Goal: Task Accomplishment & Management: Manage account settings

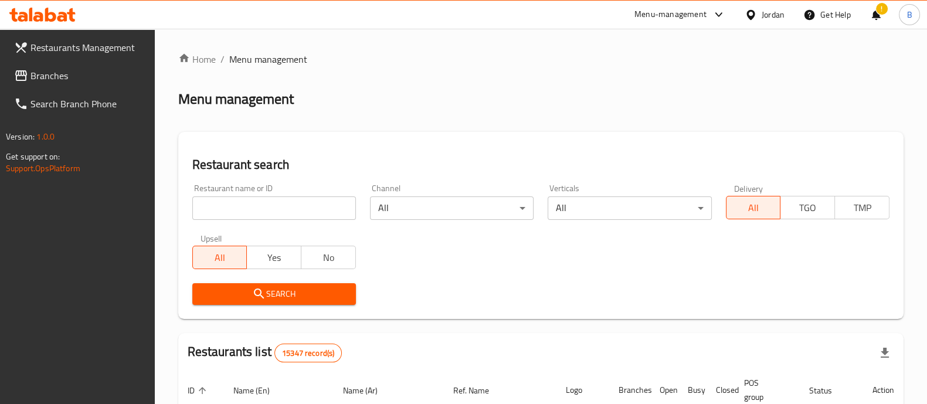
click at [319, 204] on input "search" at bounding box center [274, 207] width 164 height 23
type input "[PERSON_NAME]"
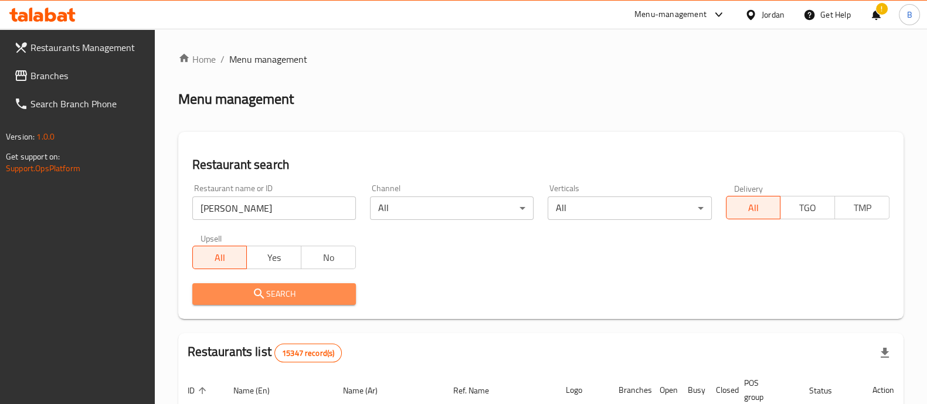
click at [299, 294] on span "Search" at bounding box center [274, 294] width 145 height 15
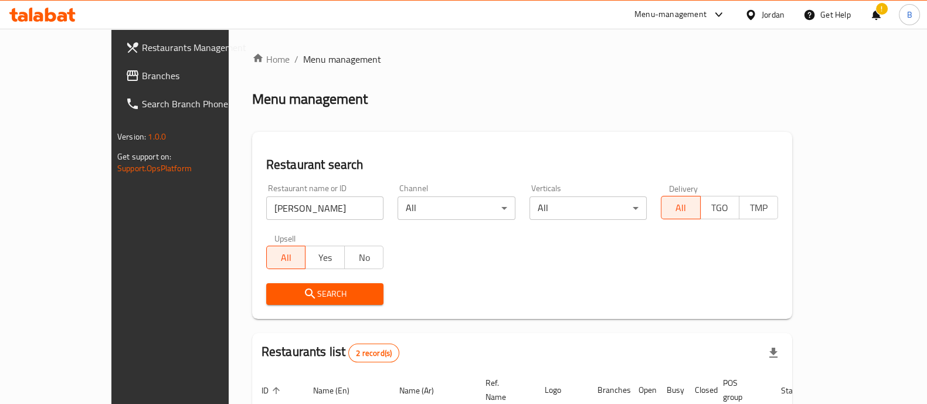
scroll to position [137, 0]
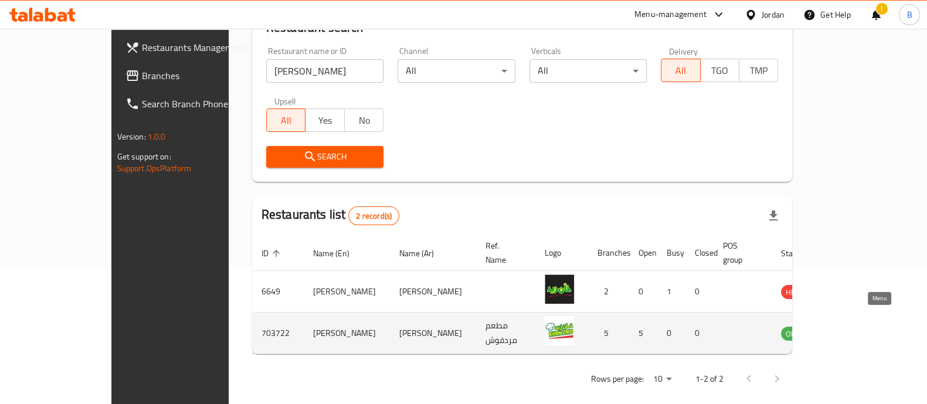
click at [856, 329] on icon "enhanced table" at bounding box center [849, 334] width 13 height 10
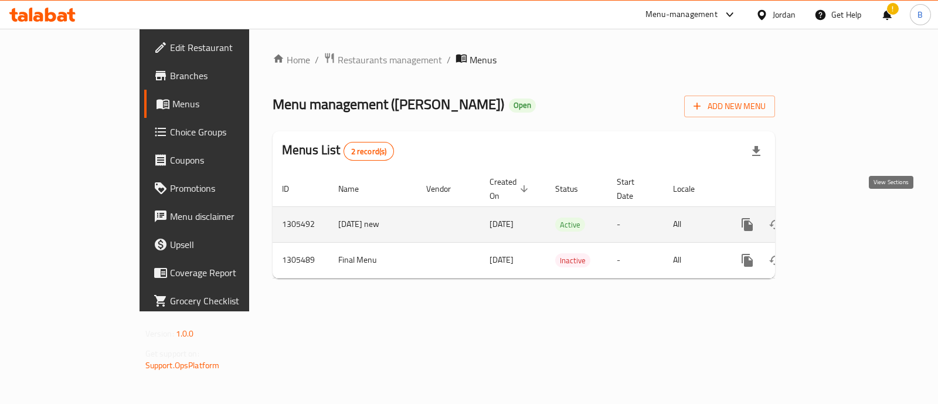
click at [839, 217] on icon "enhanced table" at bounding box center [832, 224] width 14 height 14
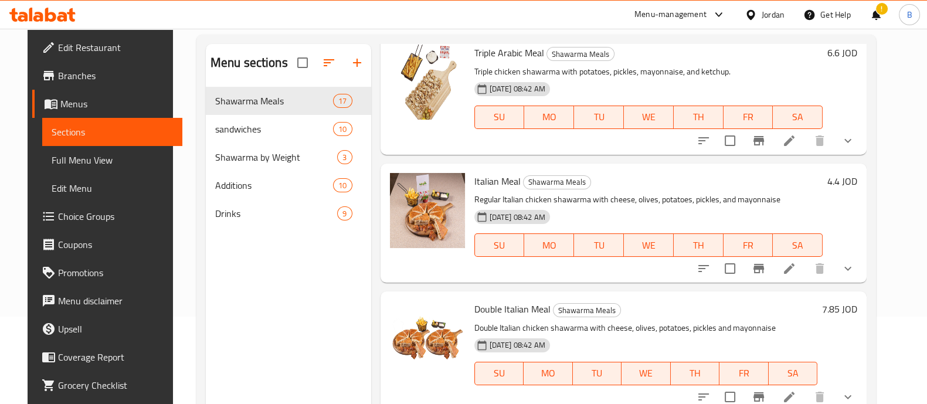
scroll to position [428, 0]
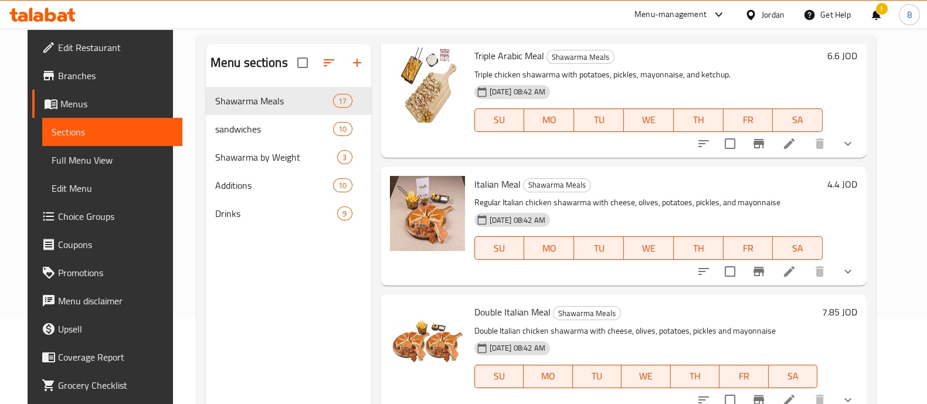
drag, startPoint x: 894, startPoint y: 185, endPoint x: 894, endPoint y: 212, distance: 27.0
click at [876, 212] on div "Menu sections Shawarma Meals 17 sandwiches 10 Shawarma by Weight 3 Additions 10…" at bounding box center [535, 246] width 679 height 423
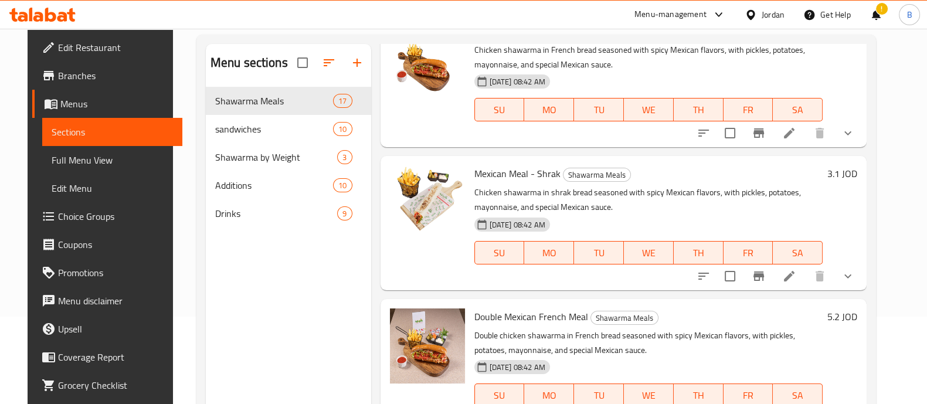
scroll to position [1265, 0]
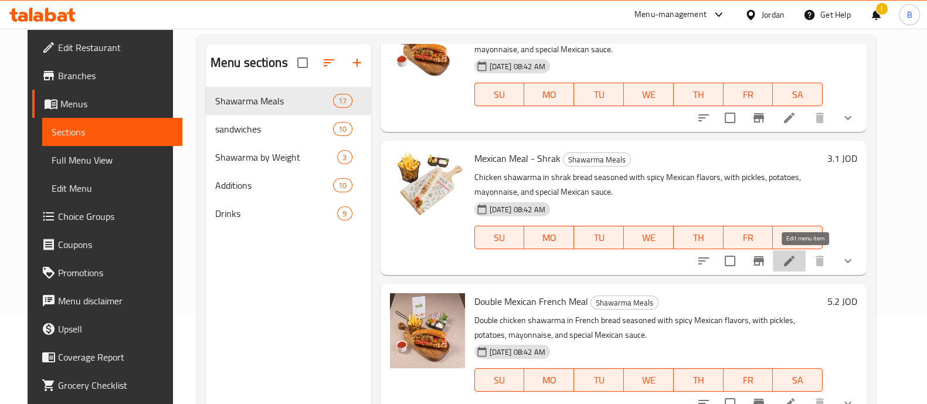
click at [796, 257] on icon at bounding box center [789, 261] width 14 height 14
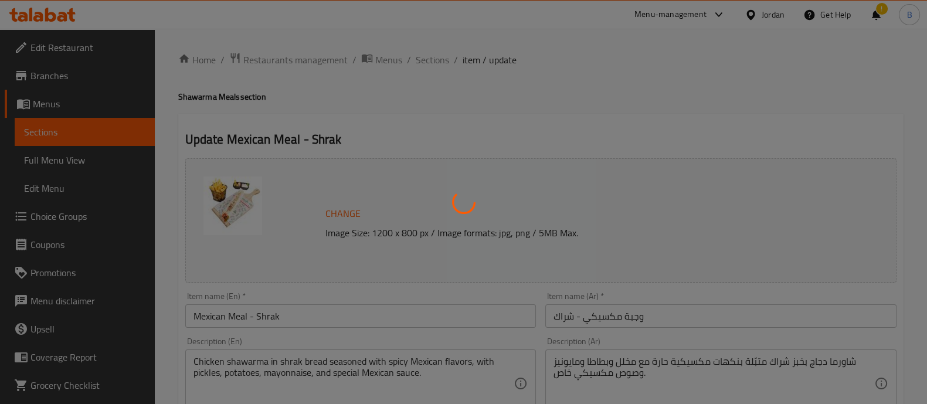
type input "اختيارك من الاضافات"
type input "0"
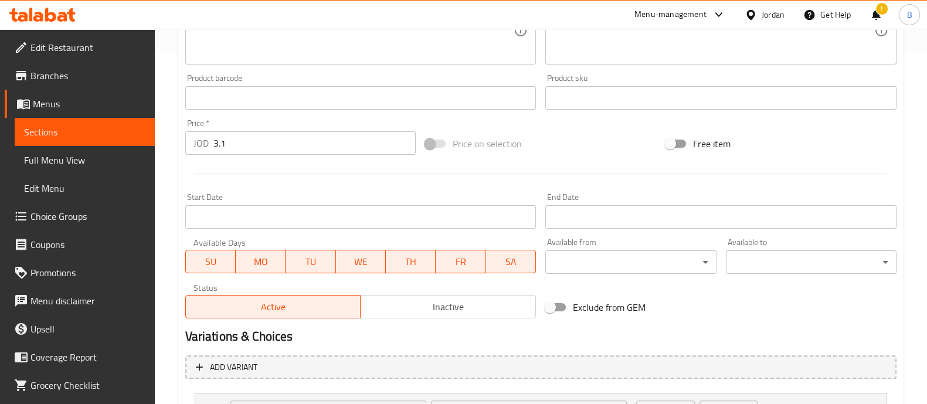
scroll to position [460, 0]
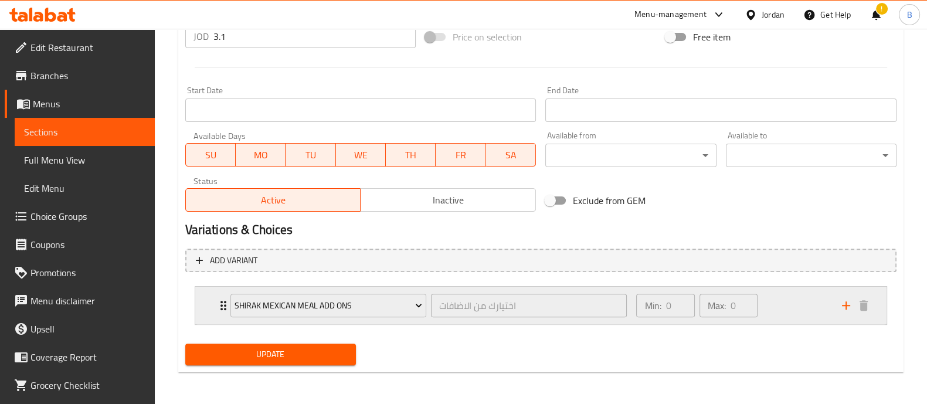
click at [809, 300] on div "Min: 0 ​ Max: 0 ​" at bounding box center [731, 306] width 205 height 38
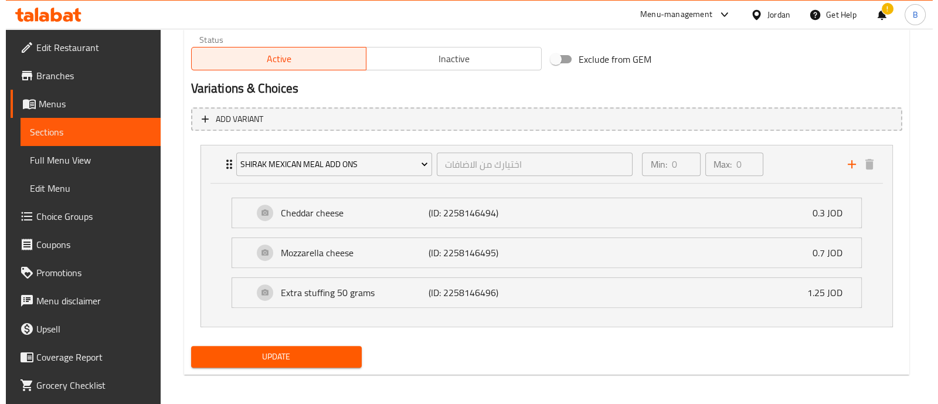
scroll to position [603, 0]
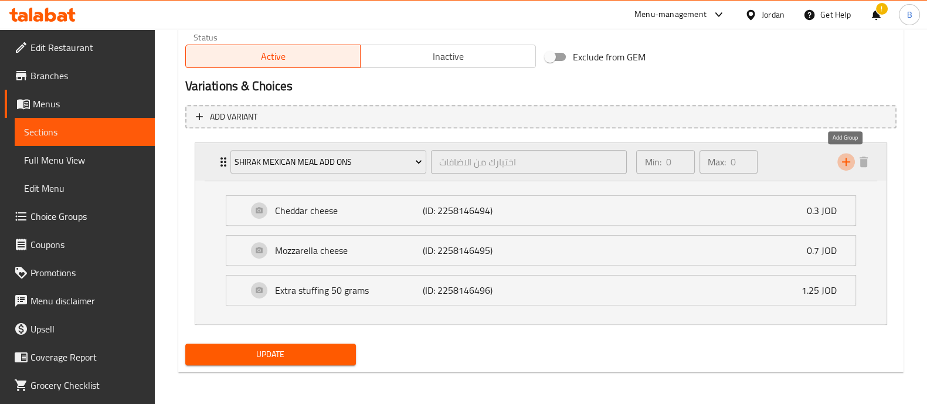
click at [846, 164] on icon "add" at bounding box center [846, 162] width 14 height 14
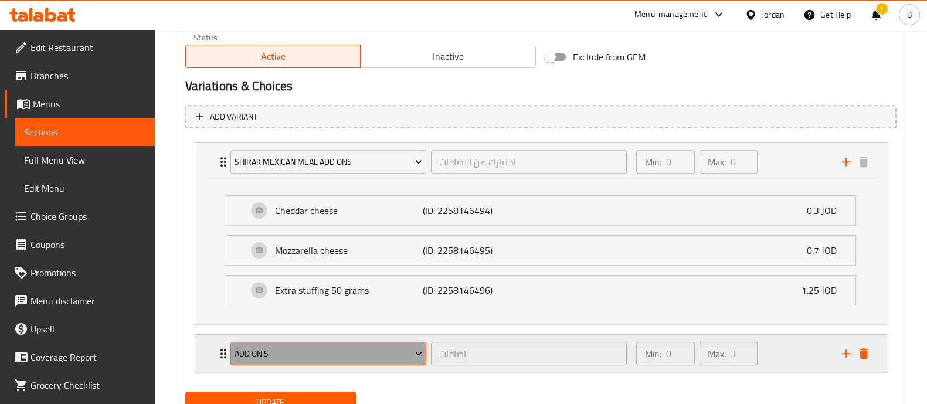
click at [386, 353] on span "Add on's" at bounding box center [328, 353] width 188 height 15
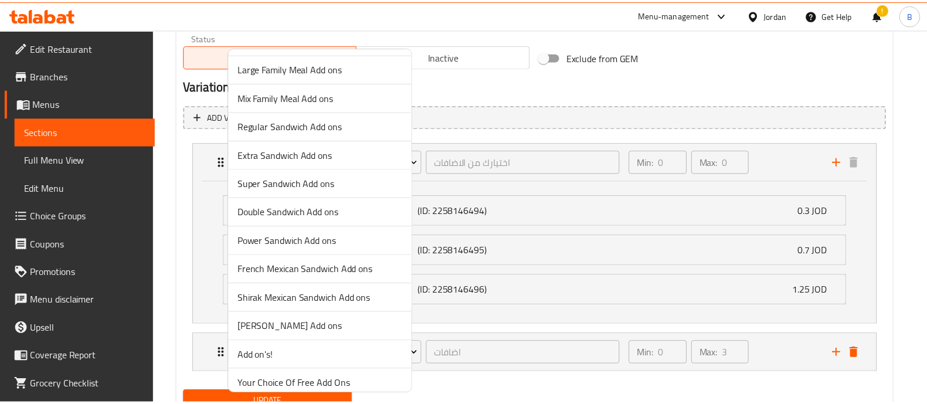
scroll to position [949, 0]
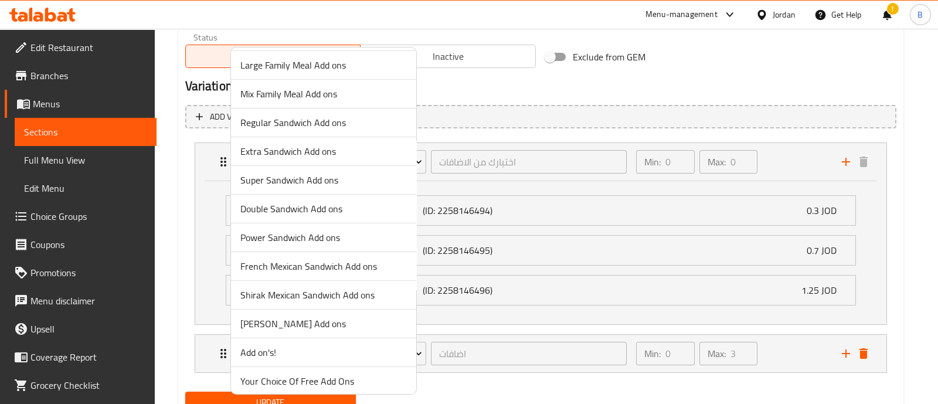
click at [356, 374] on span "Your Choice Of Free Add Ons" at bounding box center [323, 381] width 166 height 14
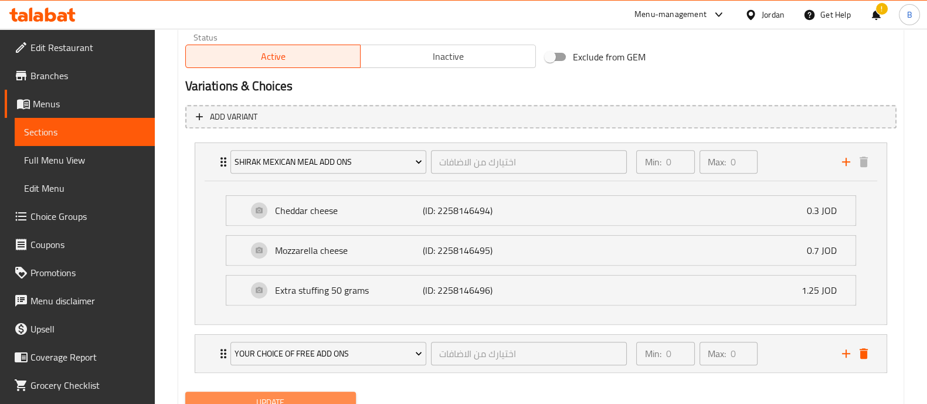
click at [326, 397] on span "Update" at bounding box center [271, 402] width 152 height 15
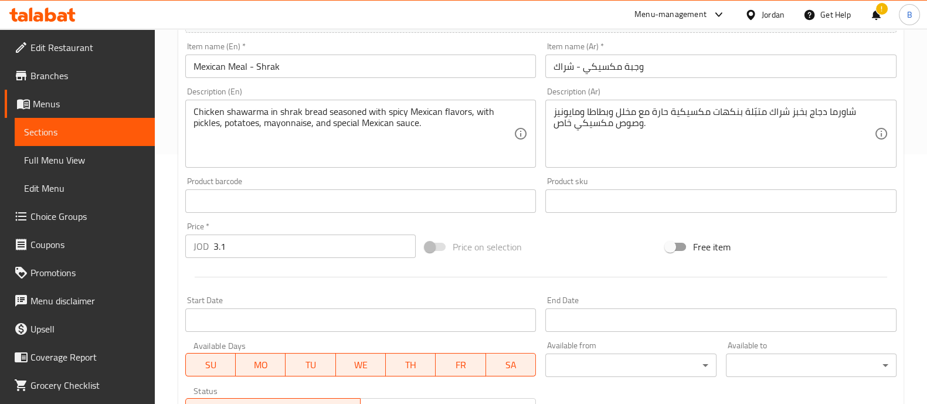
scroll to position [0, 0]
